Goal: Book appointment/travel/reservation

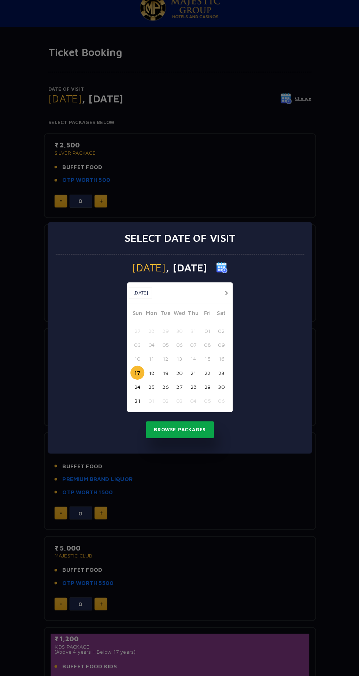
click at [168, 428] on button "Browse Packages" at bounding box center [179, 427] width 66 height 17
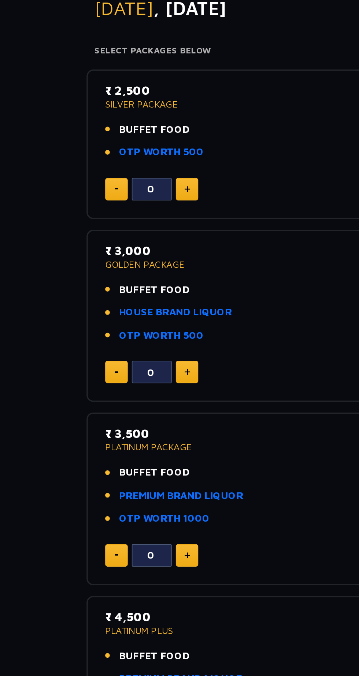
click at [102, 206] on img at bounding box center [102, 206] width 3 height 4
click at [102, 205] on img at bounding box center [102, 206] width 3 height 4
click at [104, 205] on img at bounding box center [102, 206] width 3 height 4
type input "3"
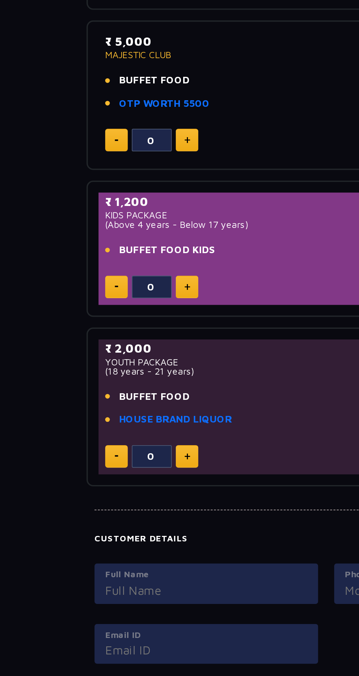
scroll to position [259, 0]
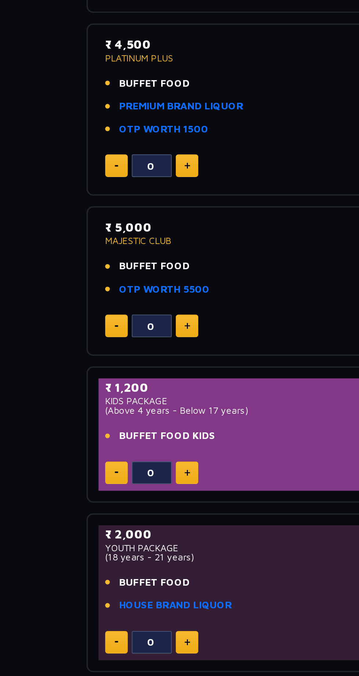
click at [104, 337] on img at bounding box center [102, 337] width 3 height 4
type input "2"
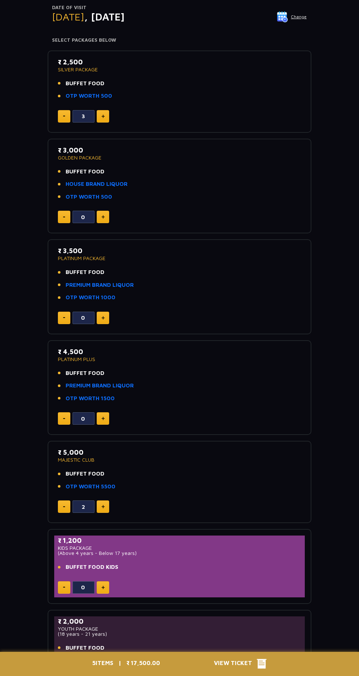
scroll to position [0, 0]
